Goal: Task Accomplishment & Management: Use online tool/utility

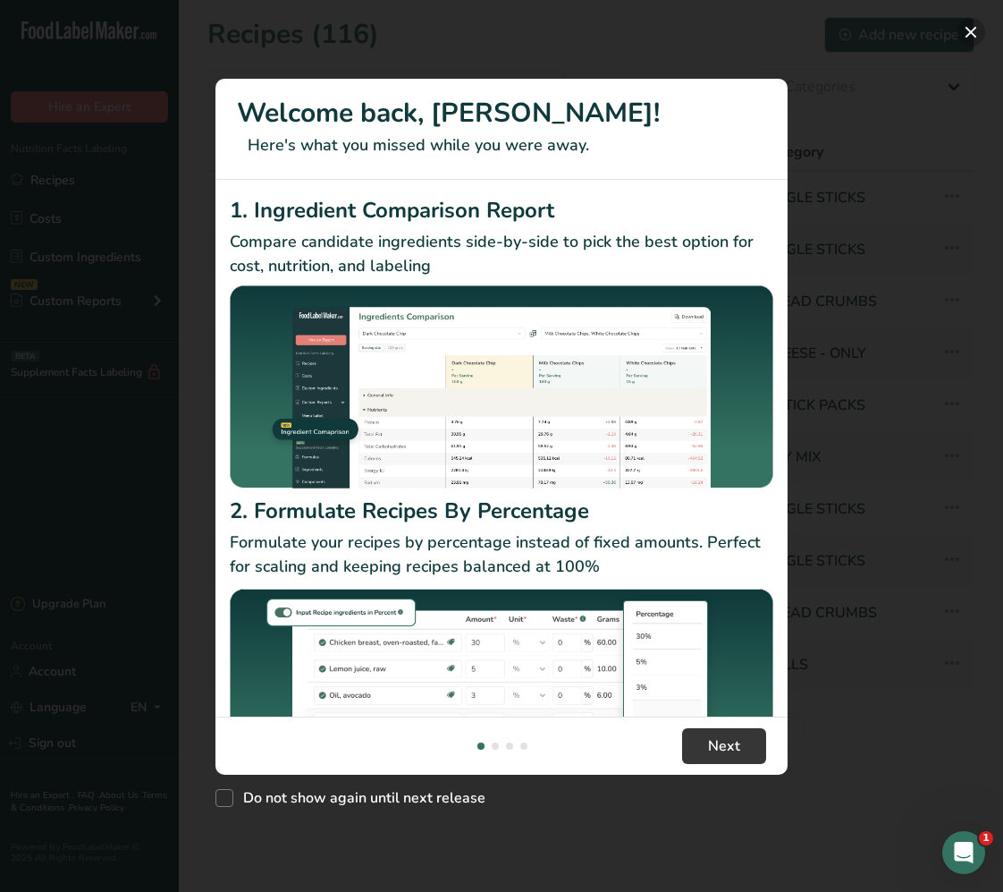
click at [975, 33] on button "New Features" at bounding box center [971, 32] width 29 height 29
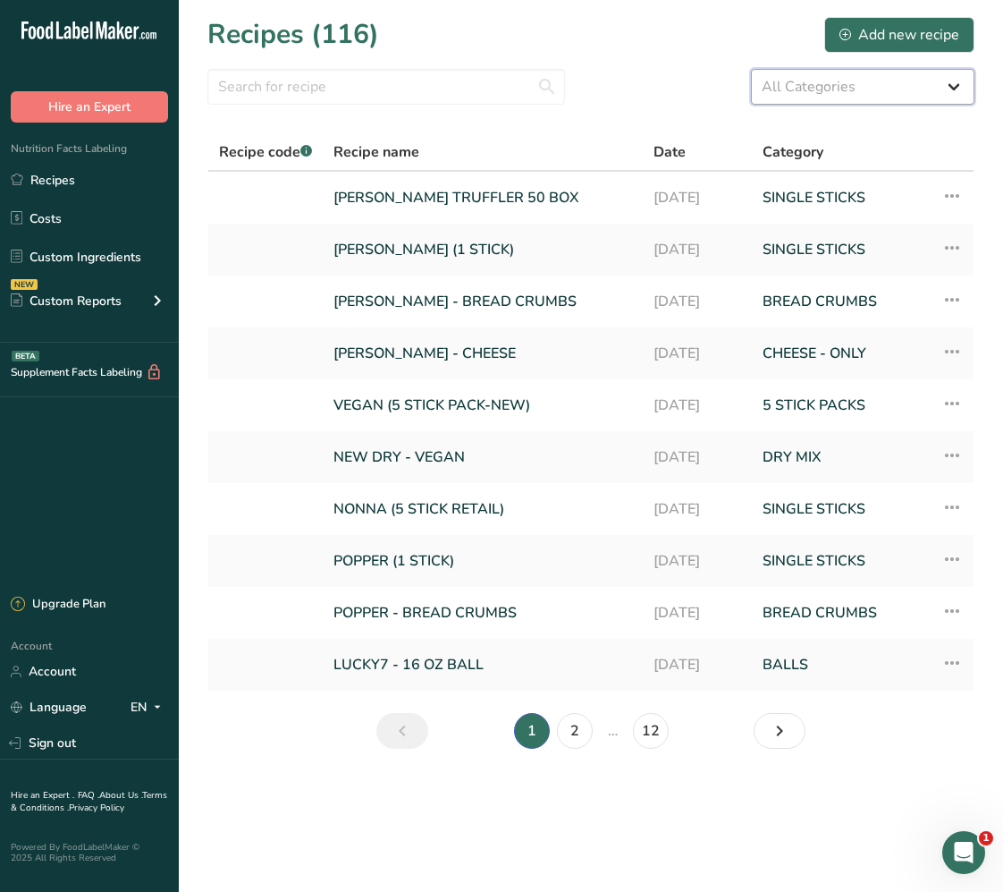
click at [831, 89] on select "All Categories 5 STICK PACKS 50 STICK PACKS Baked Goods BALLS [GEOGRAPHIC_DATA]…" at bounding box center [863, 87] width 224 height 36
select select "1135"
click at [751, 69] on select "All Categories 5 STICK PACKS 50 STICK PACKS Baked Goods BALLS [GEOGRAPHIC_DATA]…" at bounding box center [863, 87] width 224 height 36
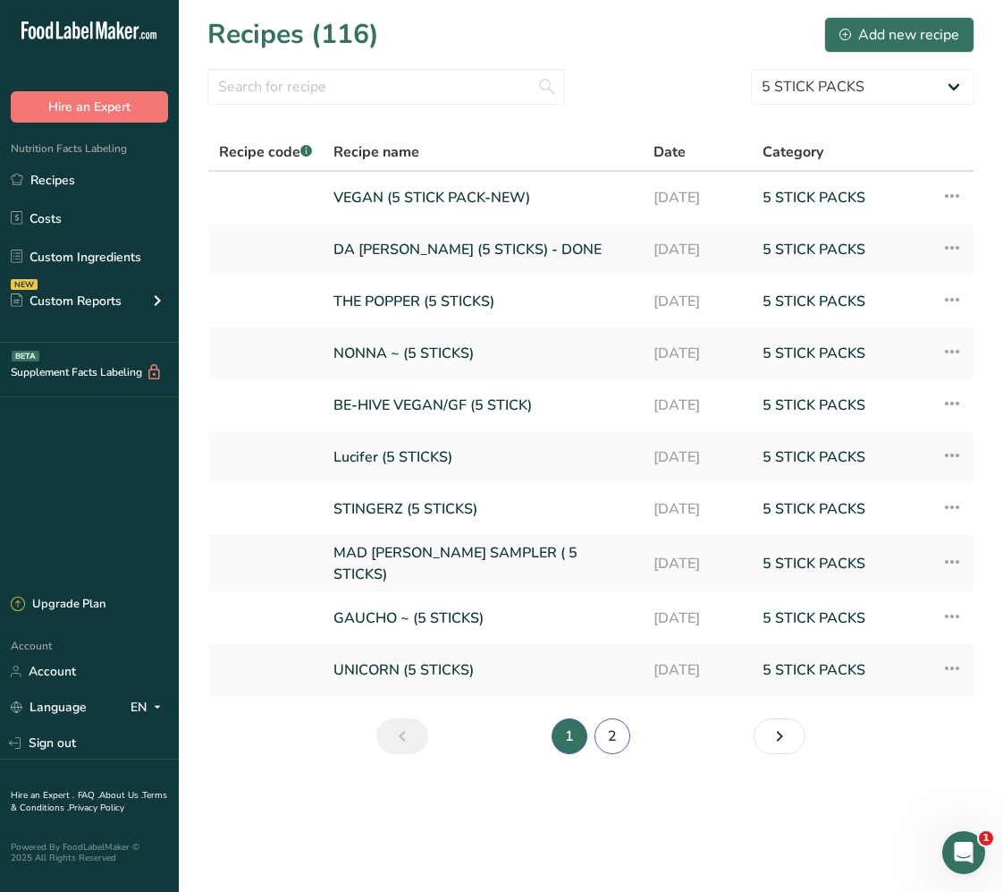
click at [610, 735] on link "2" at bounding box center [613, 736] width 36 height 36
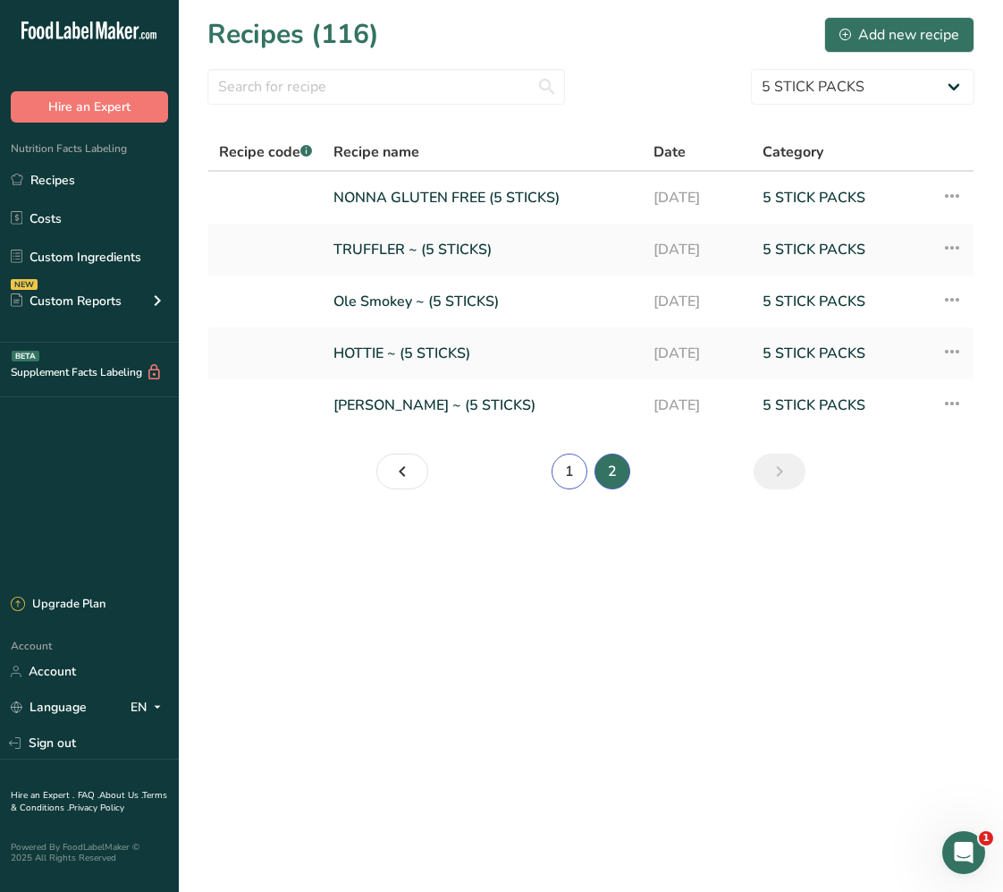
click at [575, 472] on link "1" at bounding box center [570, 471] width 36 height 36
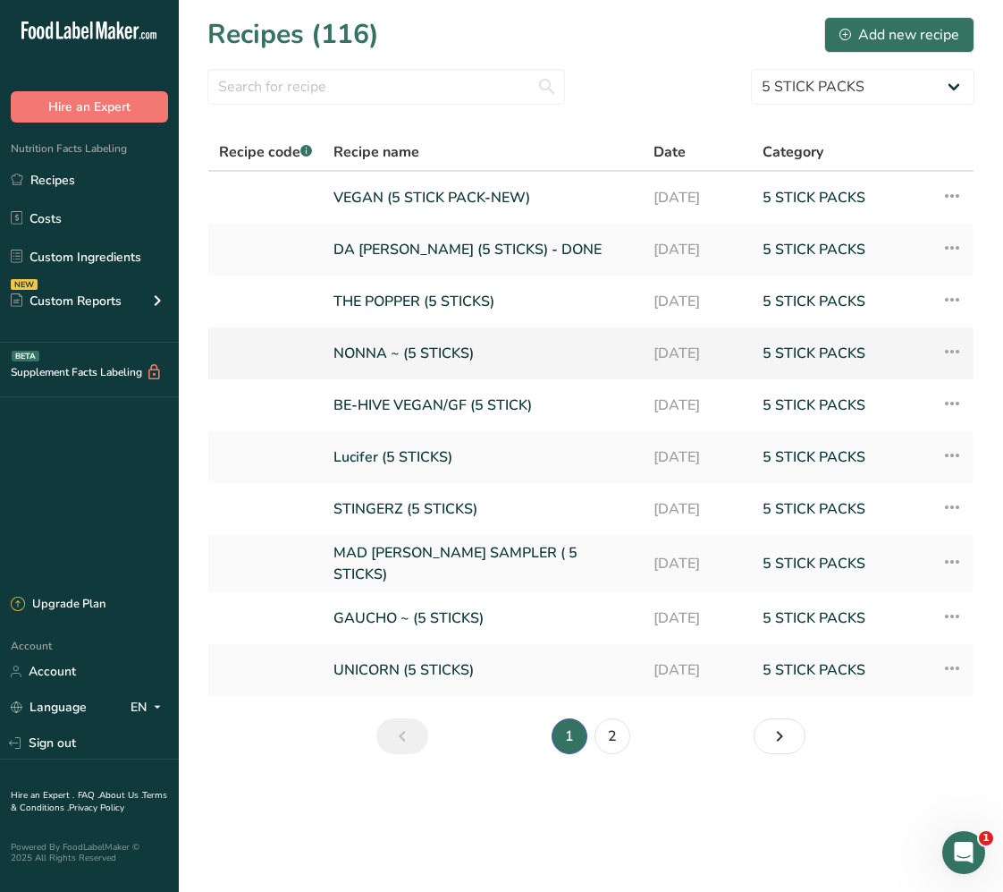
click at [469, 350] on link "NONNA ~ (5 STICKS)" at bounding box center [483, 353] width 299 height 38
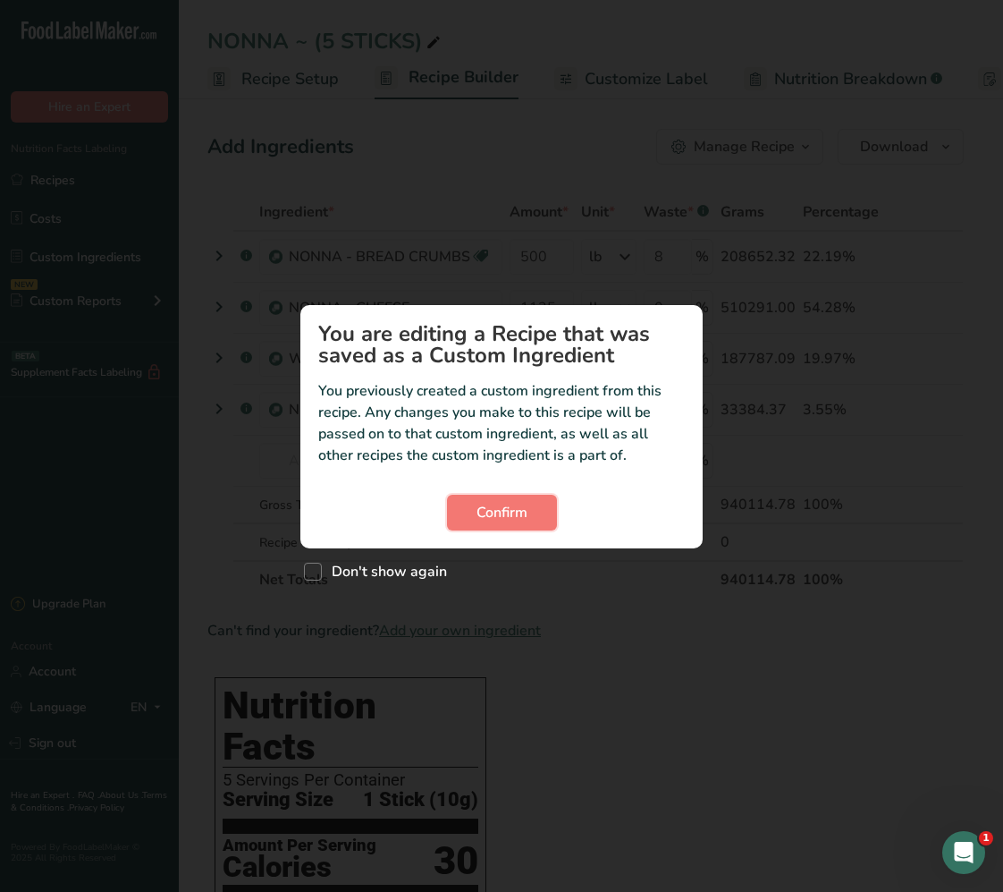
drag, startPoint x: 538, startPoint y: 512, endPoint x: 578, endPoint y: 343, distance: 173.8
click at [538, 512] on button "Confirm" at bounding box center [502, 513] width 110 height 36
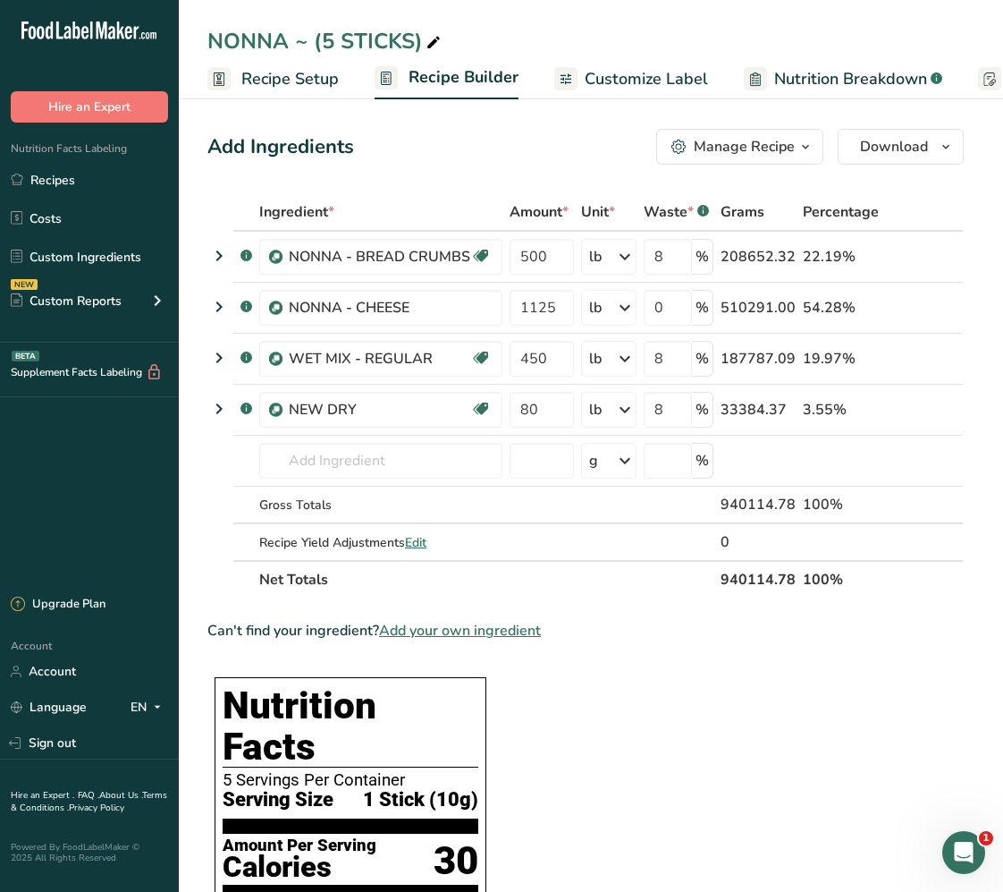
click at [651, 87] on span "Customize Label" at bounding box center [646, 79] width 123 height 24
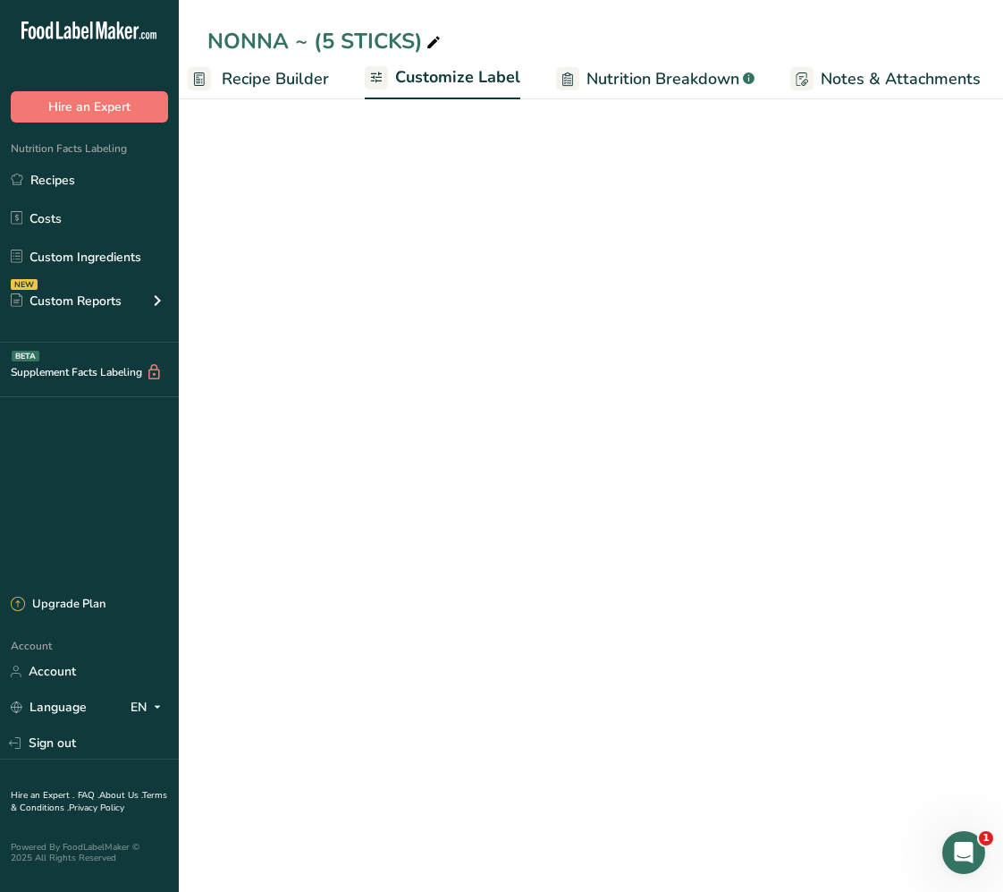
scroll to position [0, 348]
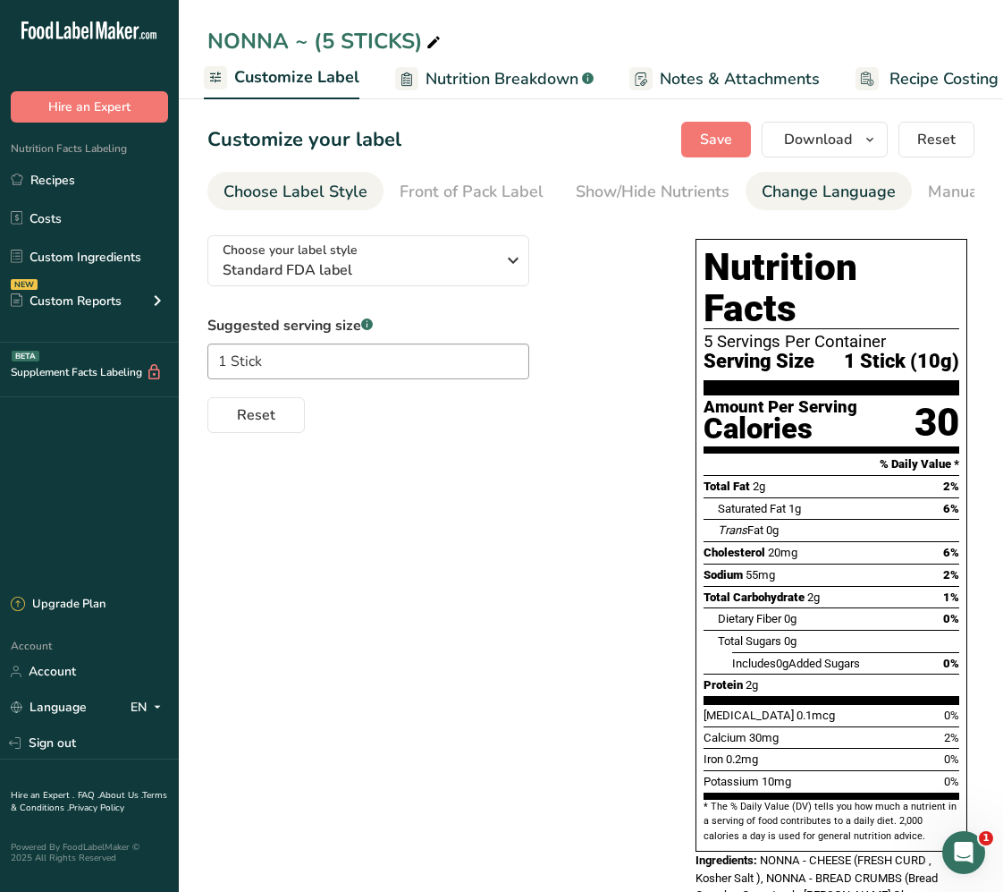
click at [778, 177] on link "Change Language" at bounding box center [829, 192] width 134 height 40
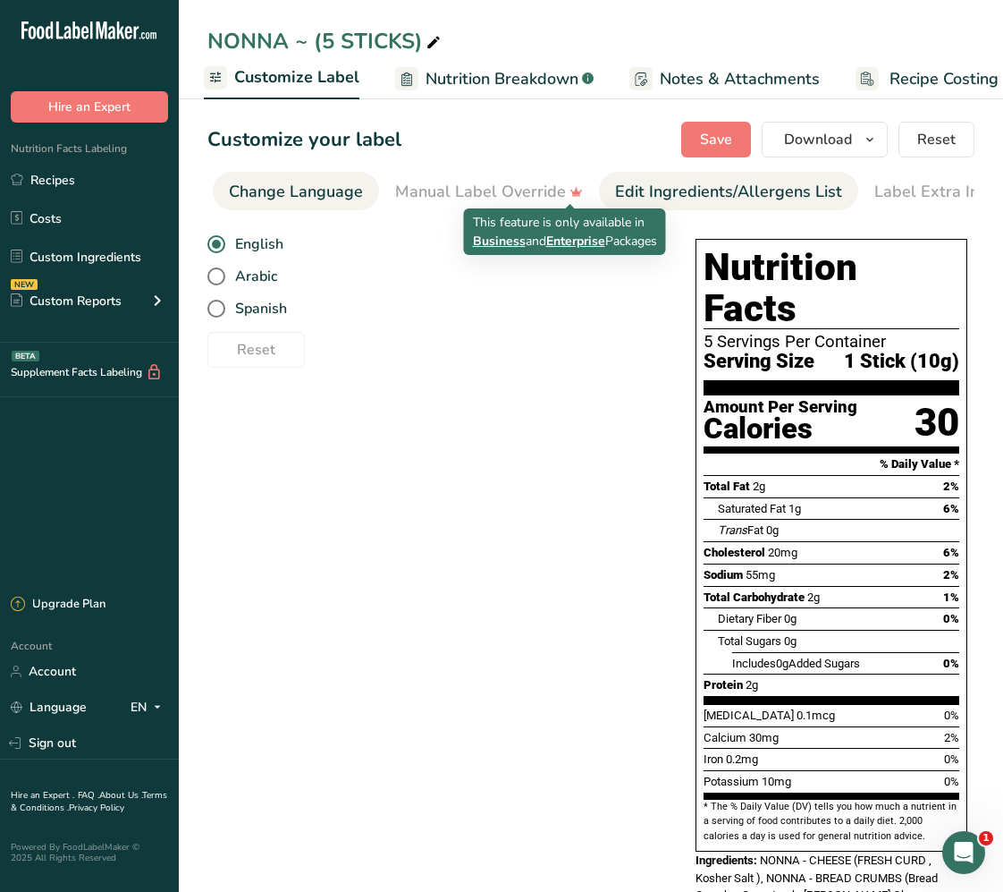
click at [660, 187] on div "Edit Ingredients/Allergens List" at bounding box center [728, 192] width 227 height 24
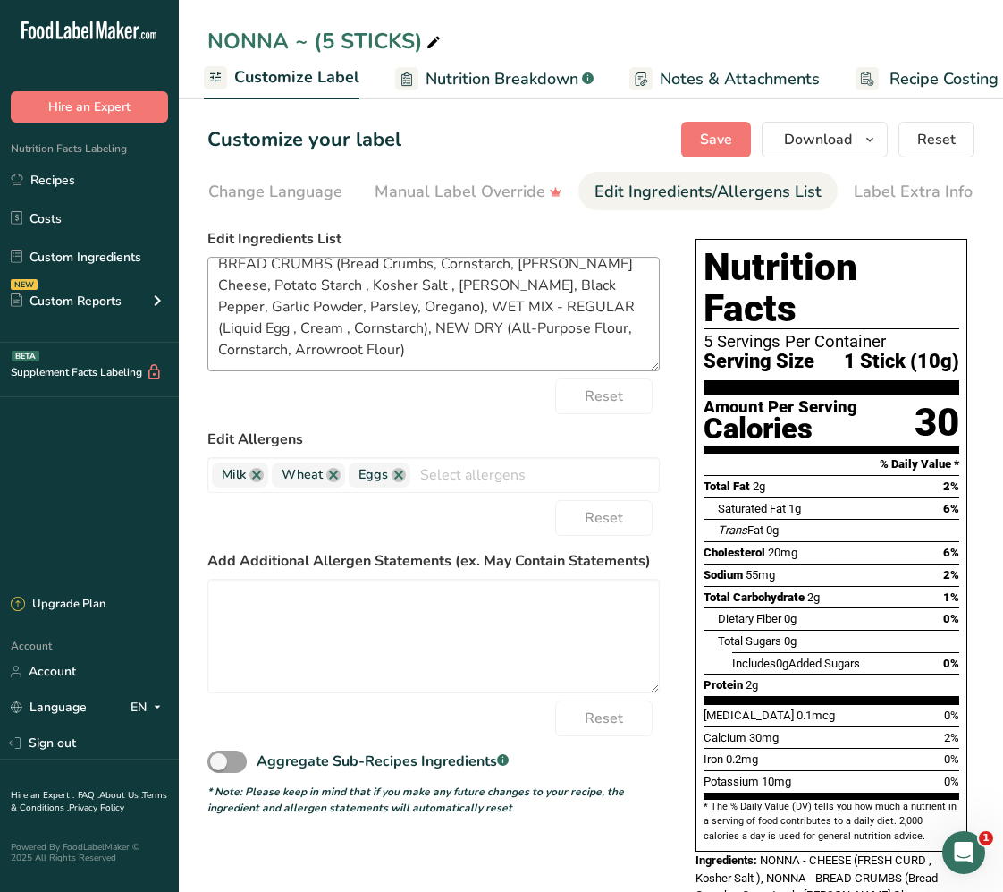
scroll to position [0, 0]
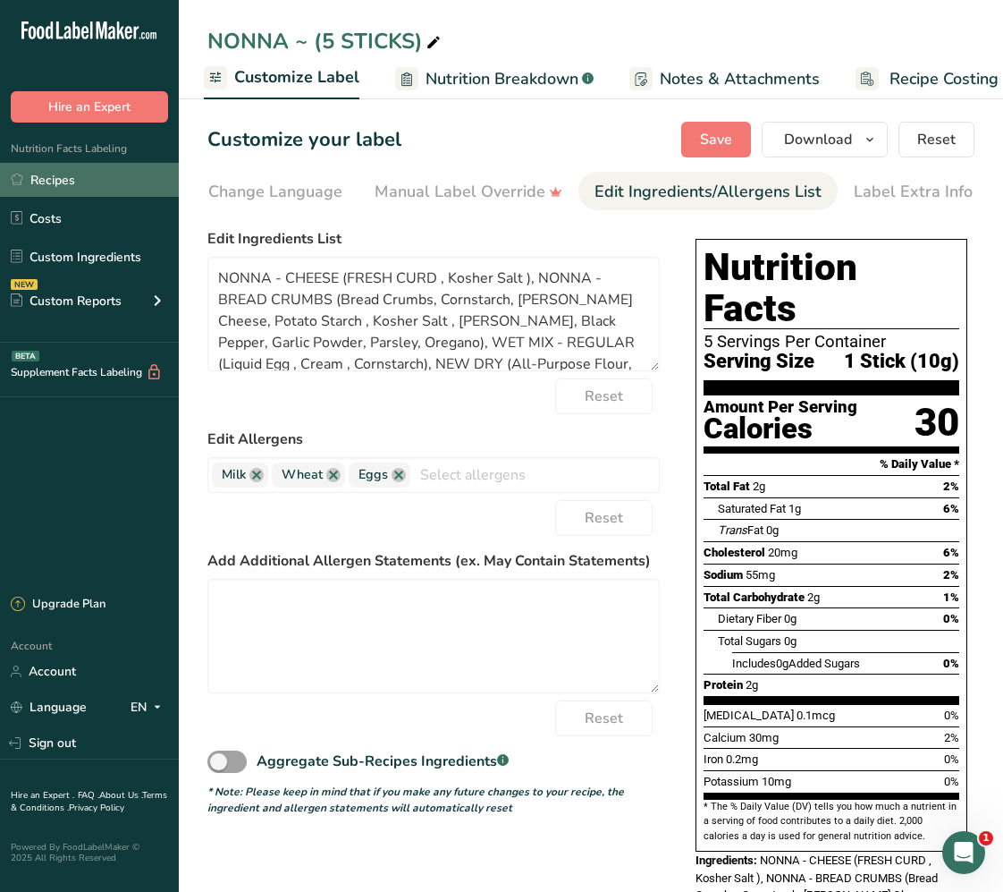
click at [63, 181] on link "Recipes" at bounding box center [89, 180] width 179 height 34
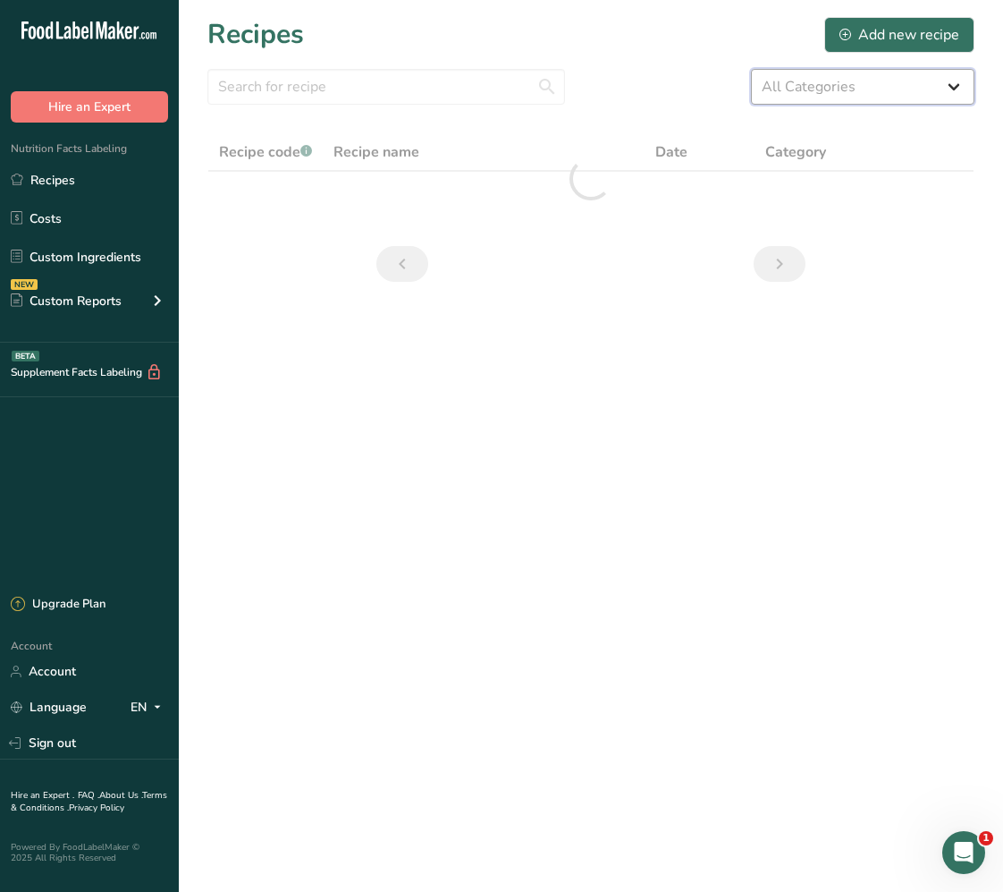
click at [809, 98] on select "All Categories 5 STICK PACKS 50 STICK PACKS Baked Goods BALLS [GEOGRAPHIC_DATA]…" at bounding box center [863, 87] width 224 height 36
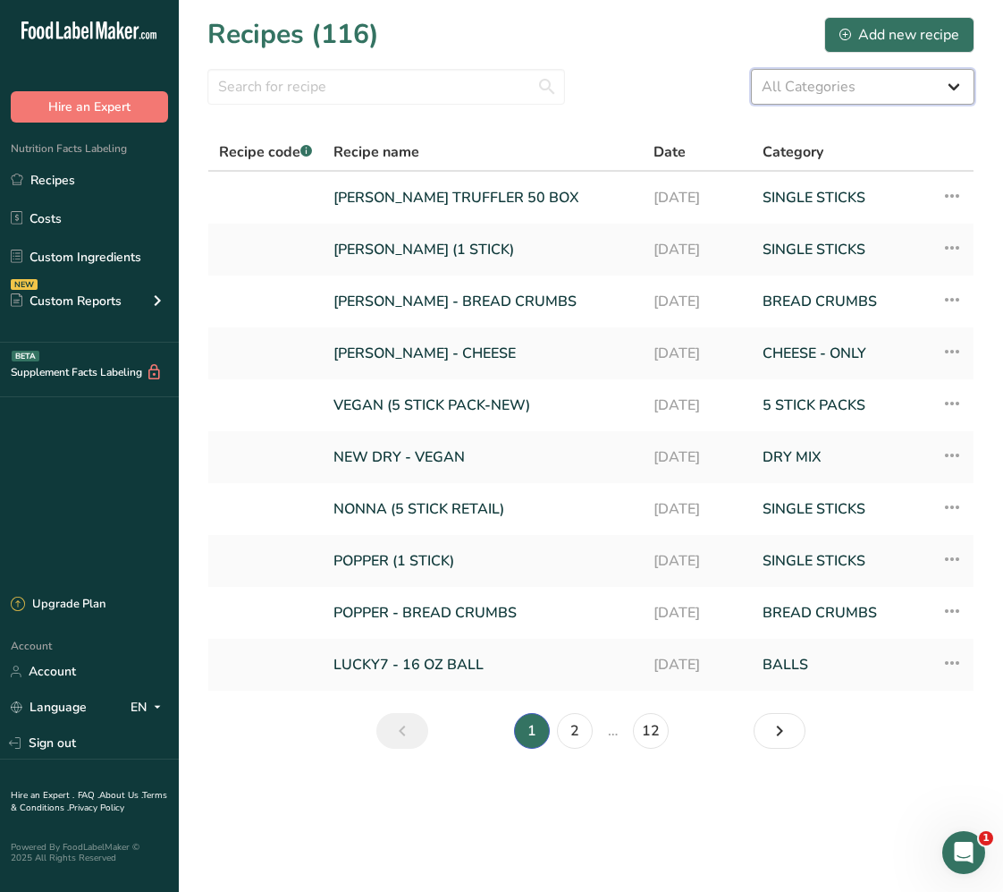
select select "1135"
click at [751, 69] on select "All Categories 5 STICK PACKS 50 STICK PACKS Baked Goods BALLS [GEOGRAPHIC_DATA]…" at bounding box center [863, 87] width 224 height 36
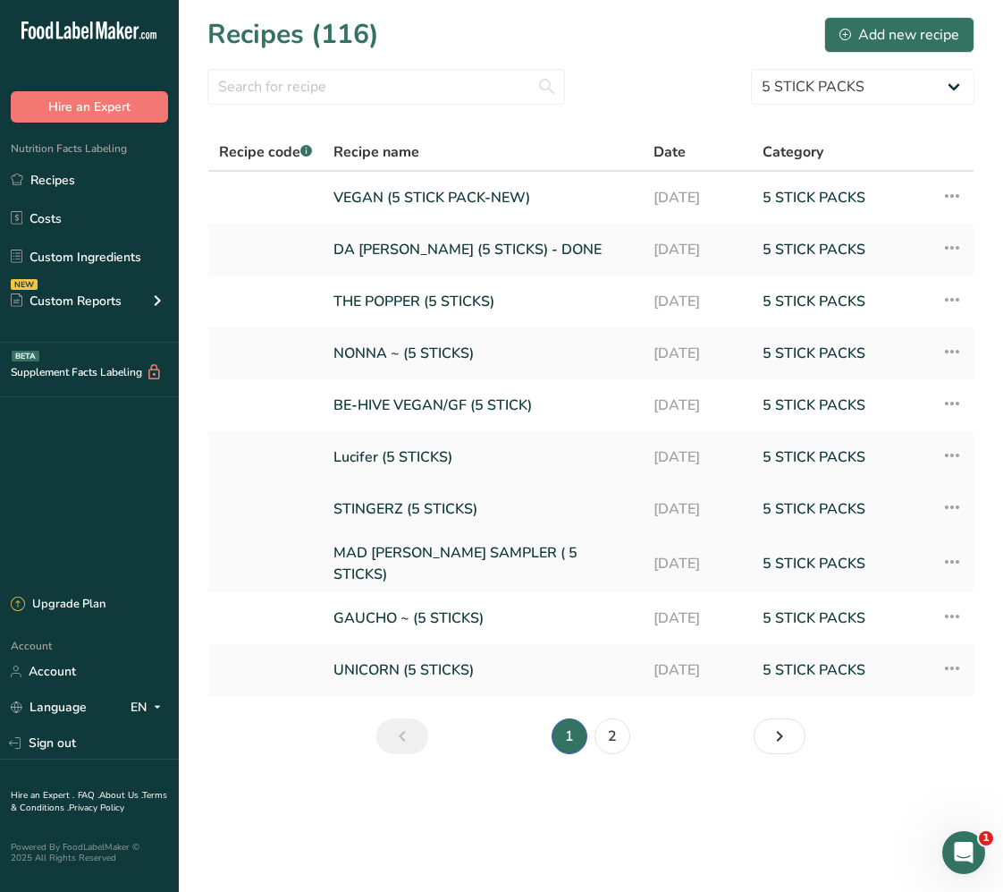
click at [525, 508] on link "STINGERZ (5 STICKS)" at bounding box center [483, 509] width 299 height 38
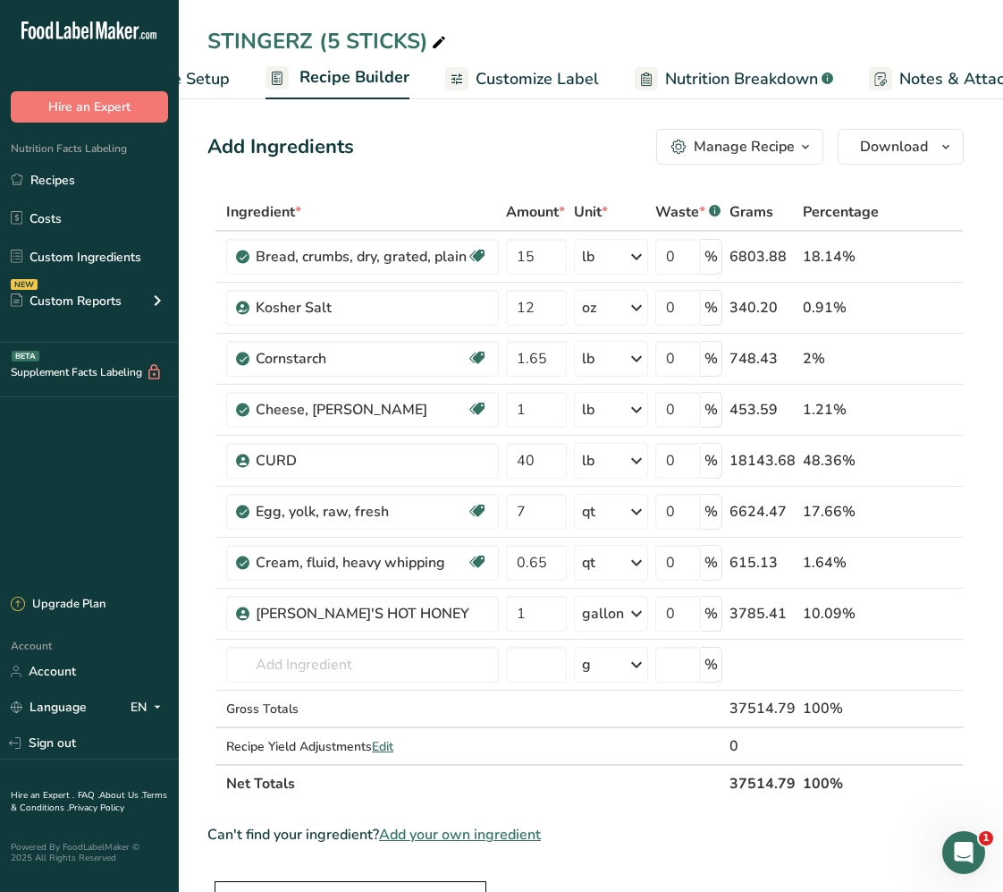
click at [514, 69] on span "Customize Label" at bounding box center [537, 79] width 123 height 24
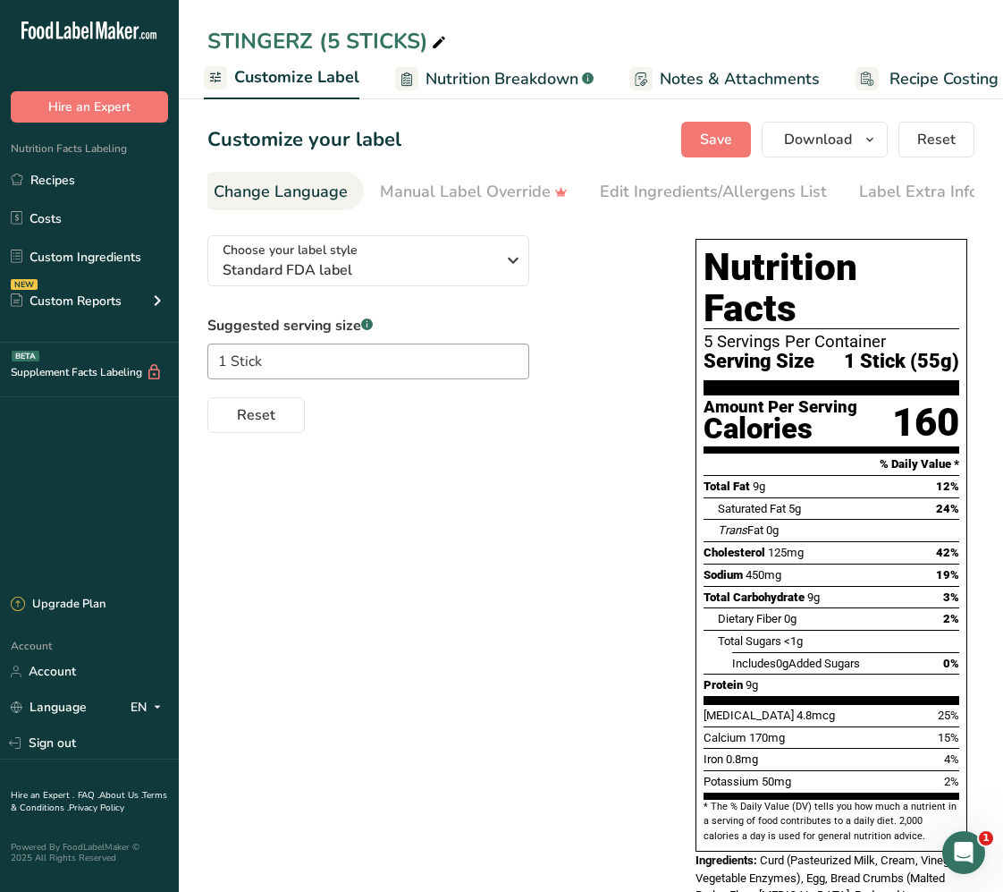
scroll to position [0, 554]
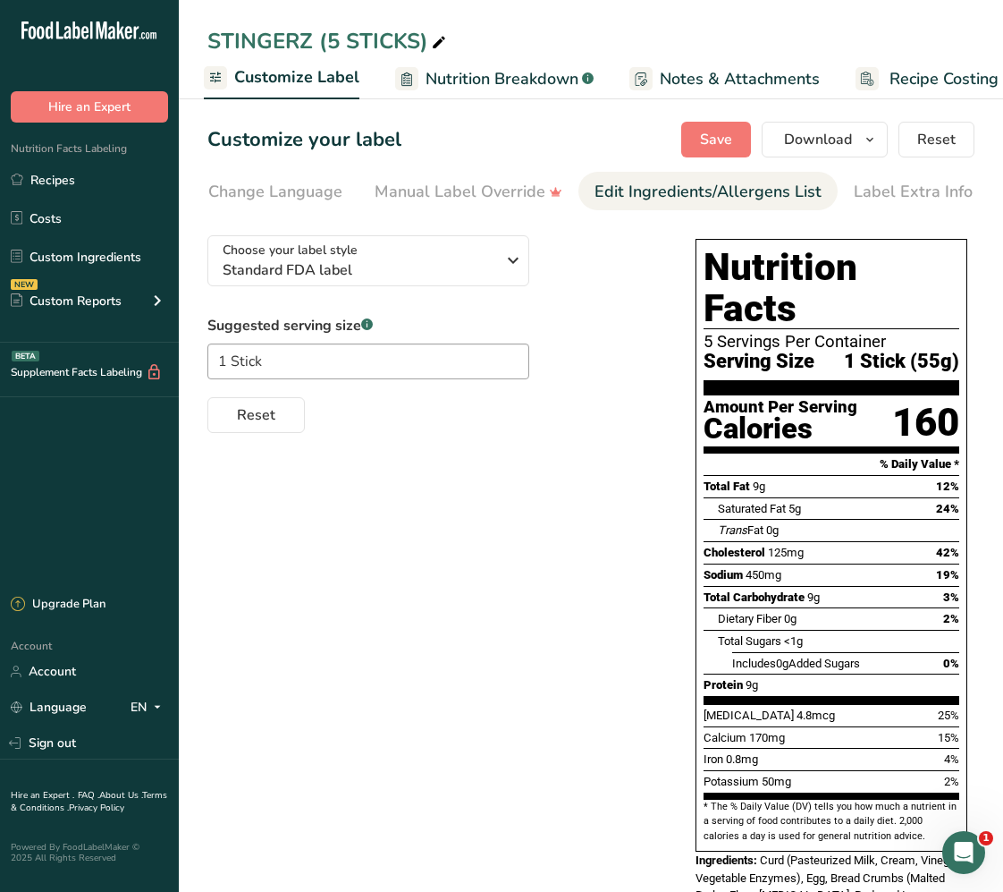
click at [717, 190] on div "Edit Ingredients/Allergens List" at bounding box center [708, 192] width 227 height 24
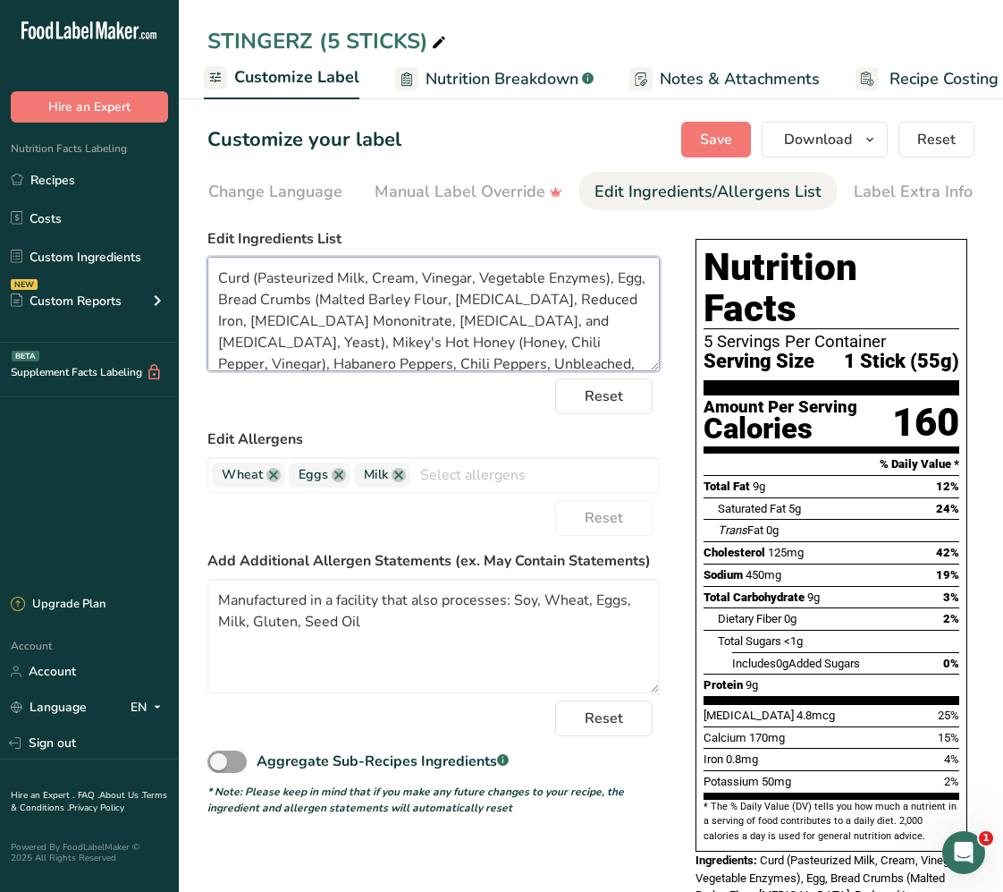
drag, startPoint x: 258, startPoint y: 283, endPoint x: 604, endPoint y: 279, distance: 346.1
click at [604, 279] on textarea "Curd (Pasteurized Milk, Cream, Vinegar, Vegetable Enzymes), Egg, Bread Crumbs (…" at bounding box center [433, 314] width 453 height 114
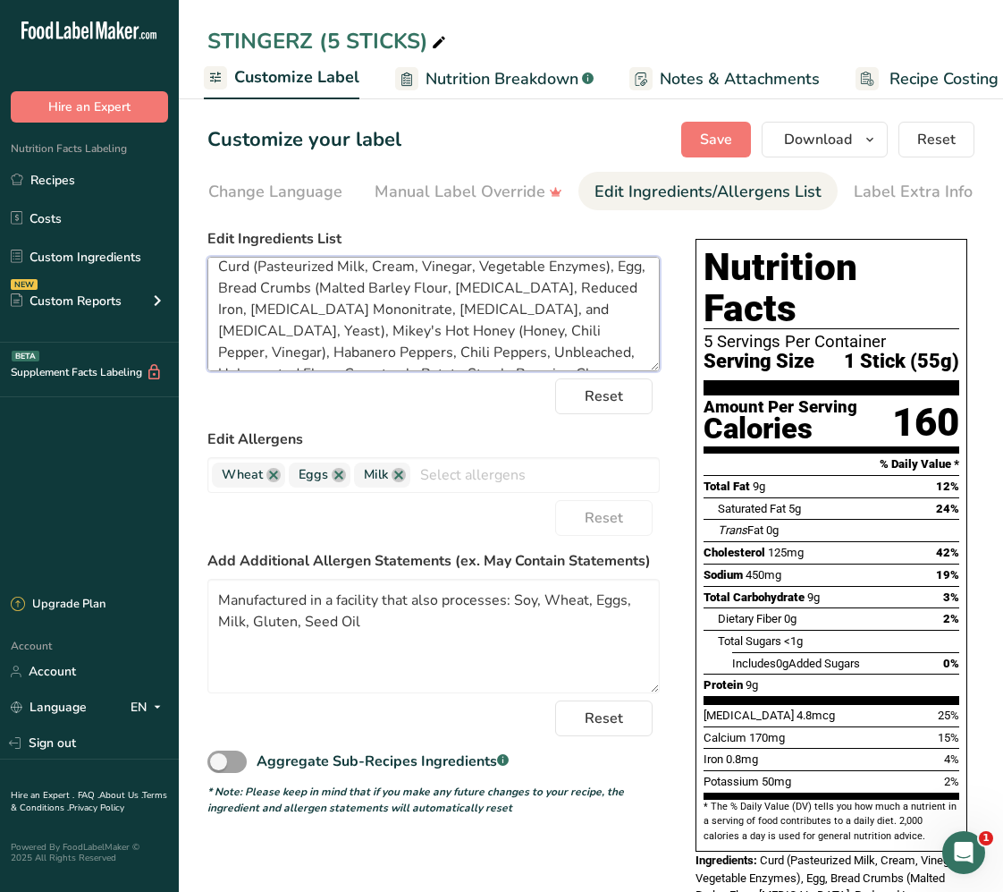
scroll to position [0, 0]
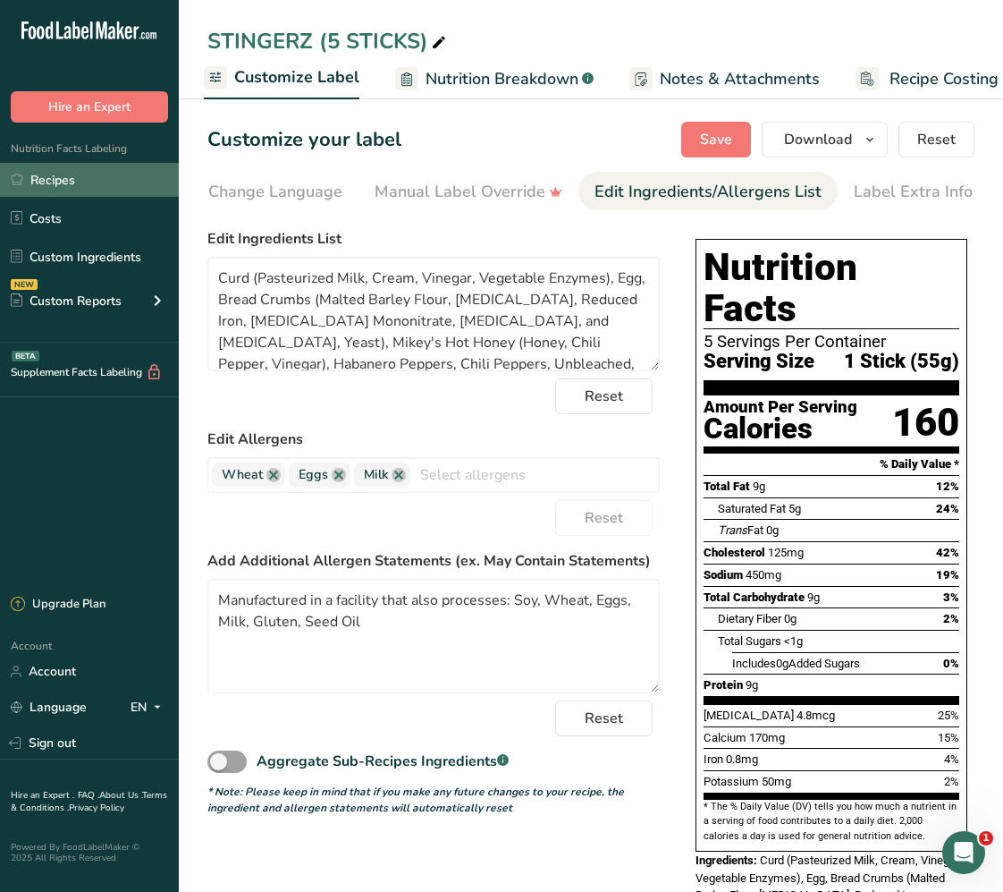
click at [72, 180] on link "Recipes" at bounding box center [89, 180] width 179 height 34
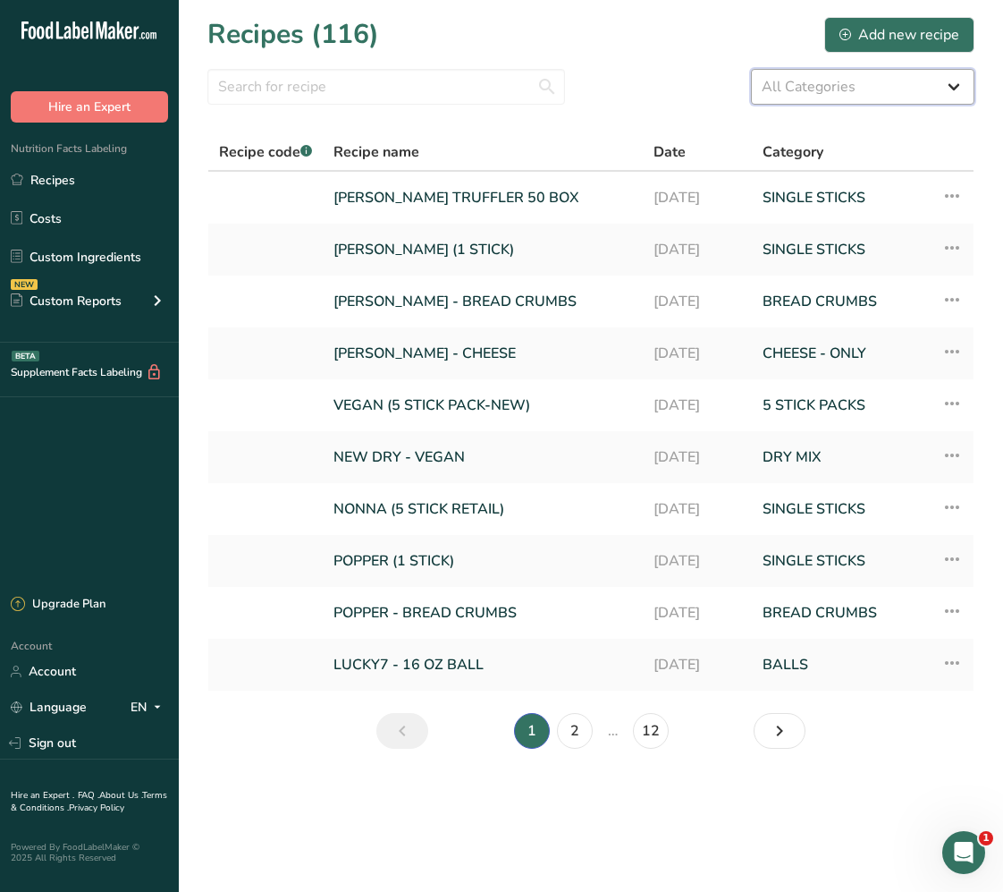
click at [812, 89] on select "All Categories 5 STICK PACKS 50 STICK PACKS Baked Goods BALLS [GEOGRAPHIC_DATA]…" at bounding box center [863, 87] width 224 height 36
select select "1137"
click at [751, 69] on select "All Categories 5 STICK PACKS 50 STICK PACKS Baked Goods BALLS [GEOGRAPHIC_DATA]…" at bounding box center [863, 87] width 224 height 36
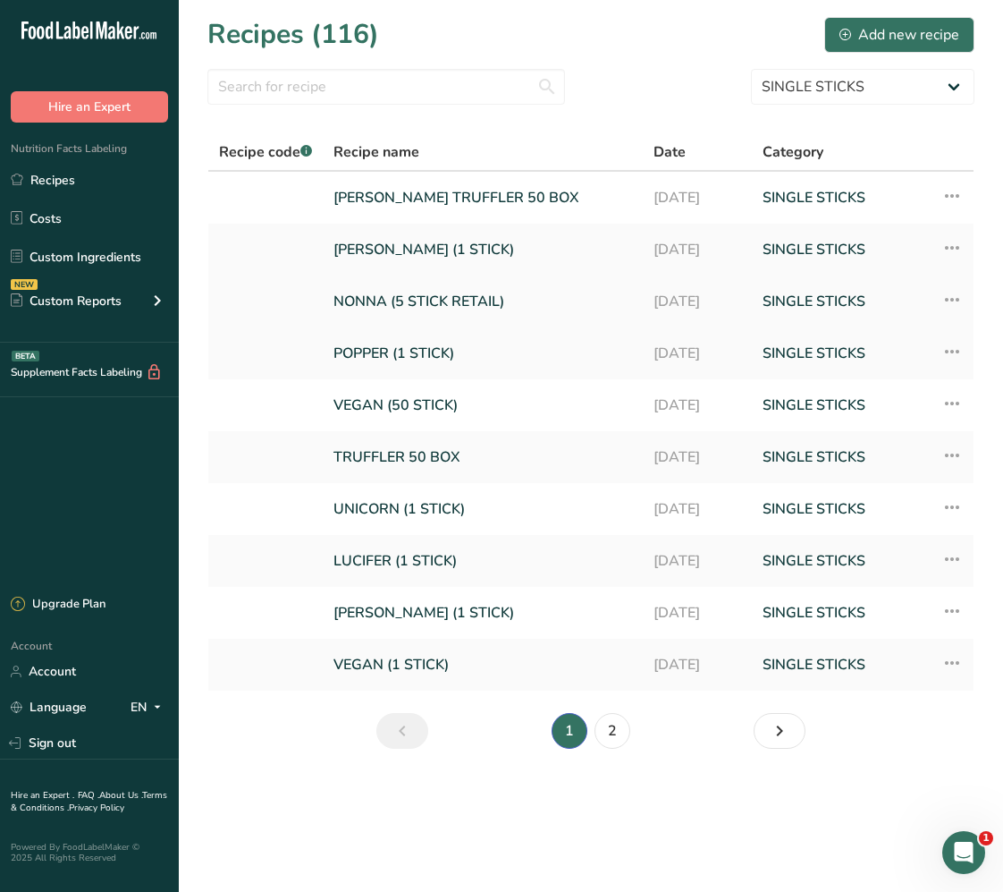
click at [488, 304] on link "NONNA (5 STICK RETAIL)" at bounding box center [483, 302] width 299 height 38
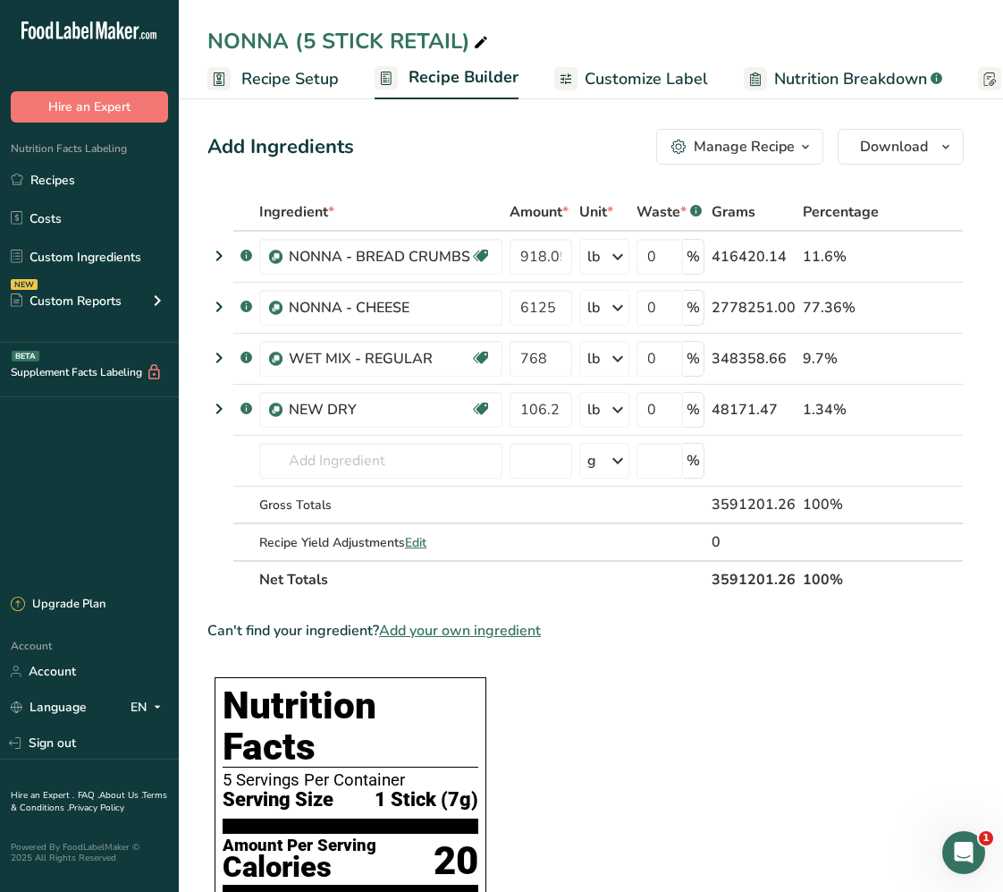
click at [621, 95] on link "Customize Label" at bounding box center [632, 79] width 154 height 40
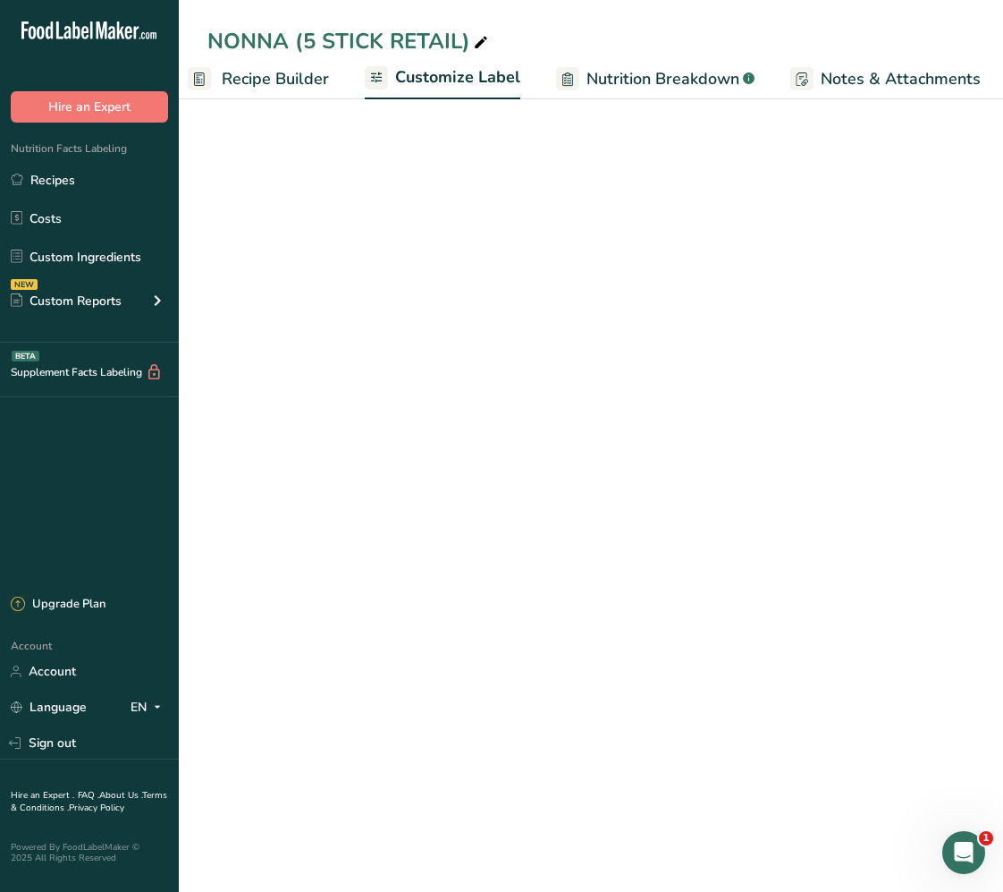
scroll to position [0, 348]
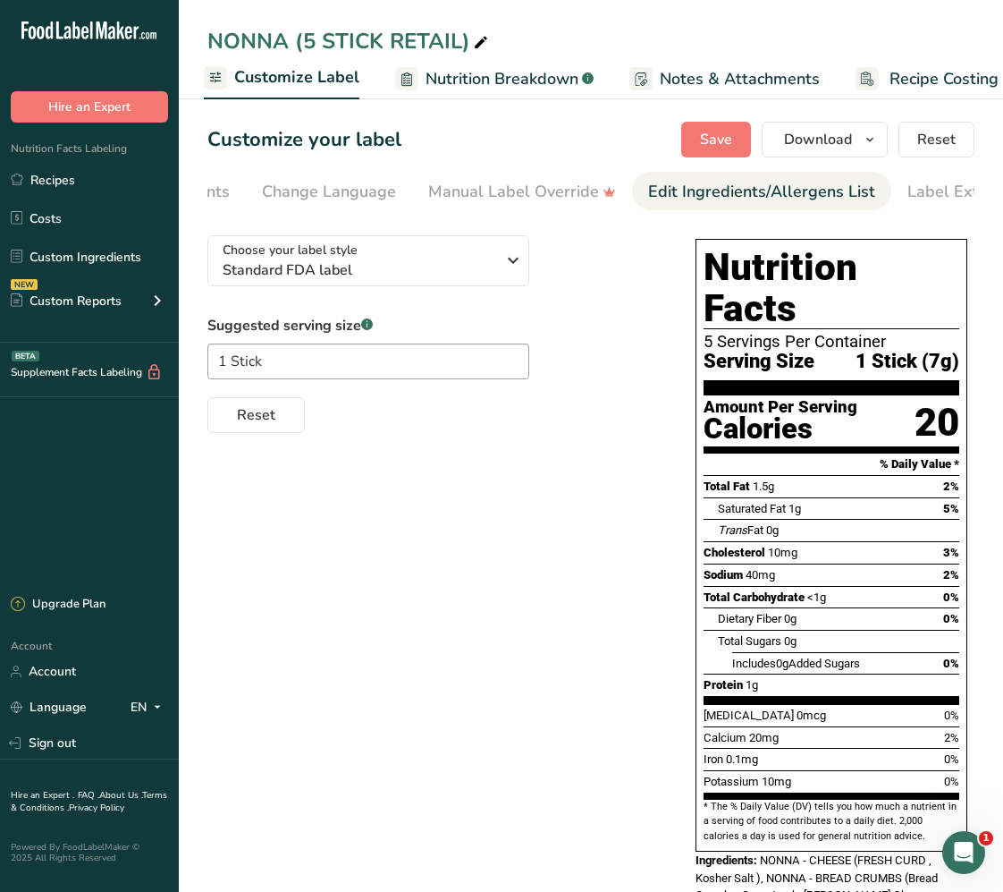
click at [783, 191] on div "Edit Ingredients/Allergens List" at bounding box center [761, 192] width 227 height 24
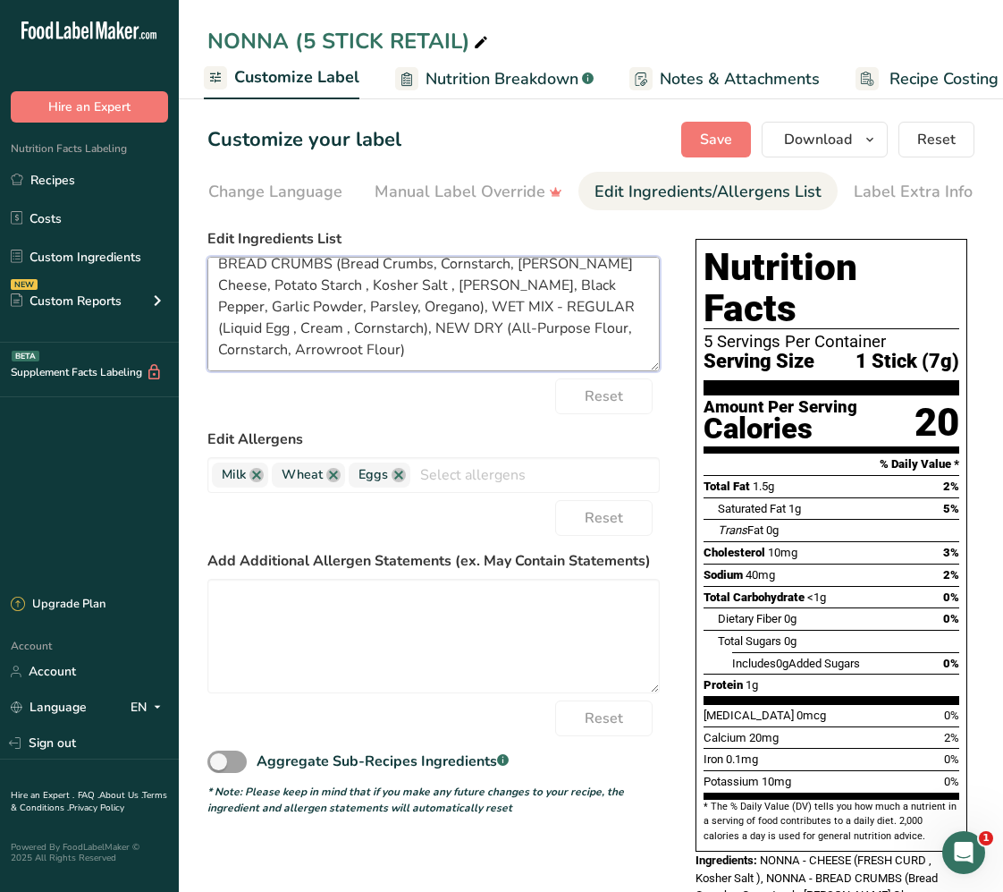
scroll to position [0, 0]
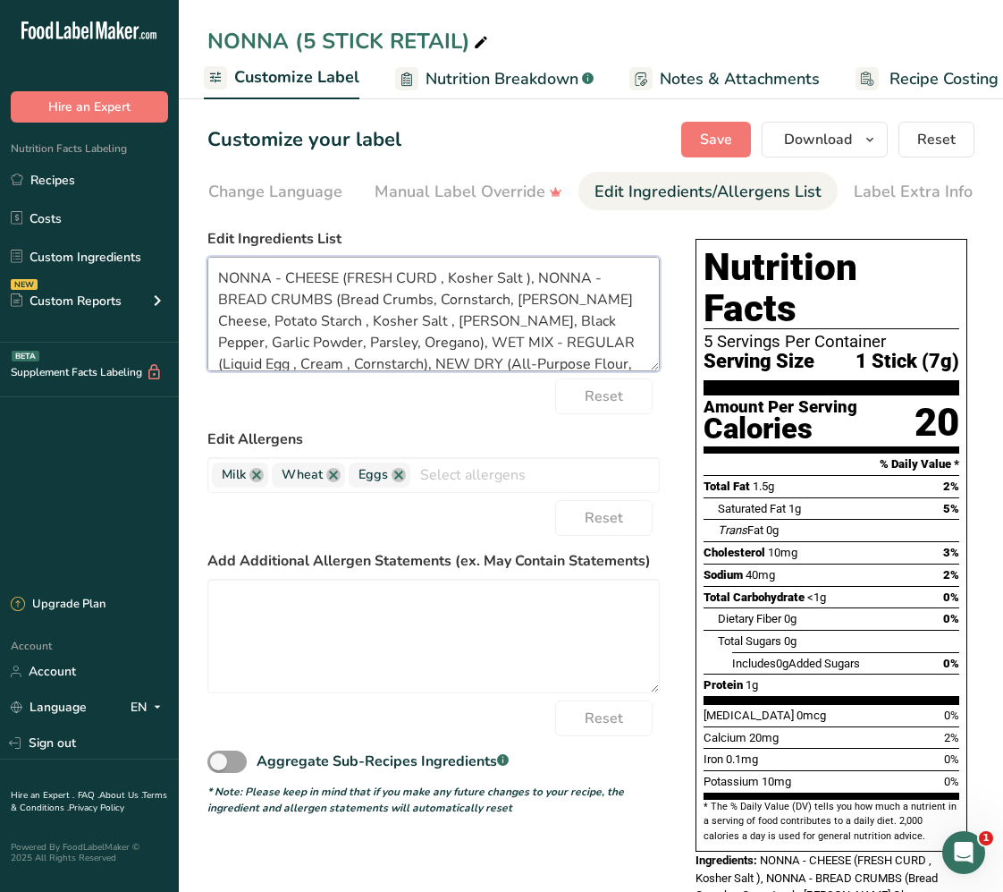
drag, startPoint x: 376, startPoint y: 355, endPoint x: 334, endPoint y: 309, distance: 62.0
click at [334, 309] on textarea "NONNA - CHEESE (FRESH CURD , Kosher Salt ), NONNA - BREAD CRUMBS (Bread Crumbs,…" at bounding box center [433, 314] width 453 height 114
